Goal: Navigation & Orientation: Go to known website

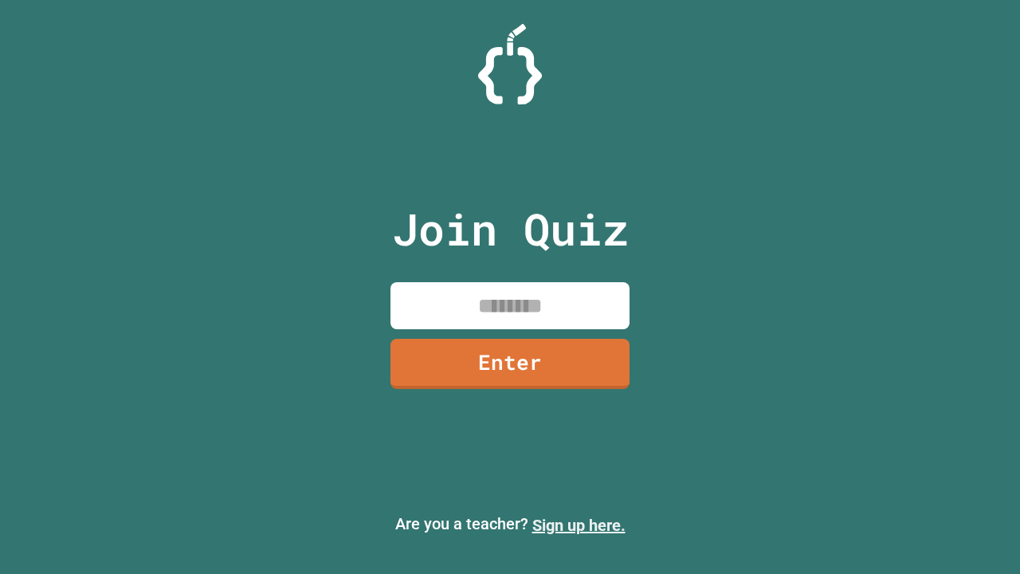
click at [579, 525] on link "Sign up here." at bounding box center [579, 525] width 93 height 19
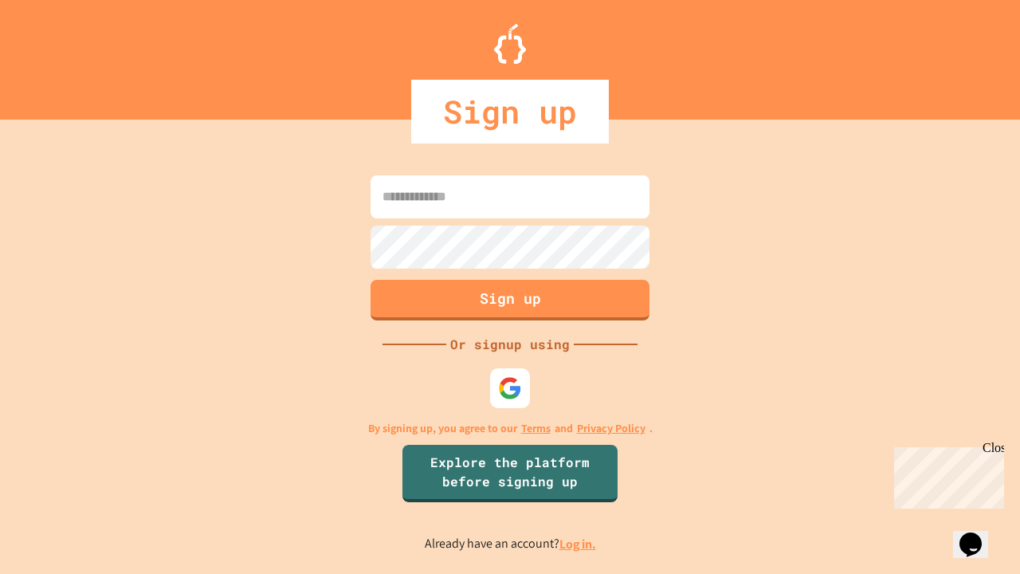
click at [579, 544] on link "Log in." at bounding box center [578, 544] width 37 height 17
